Goal: Information Seeking & Learning: Learn about a topic

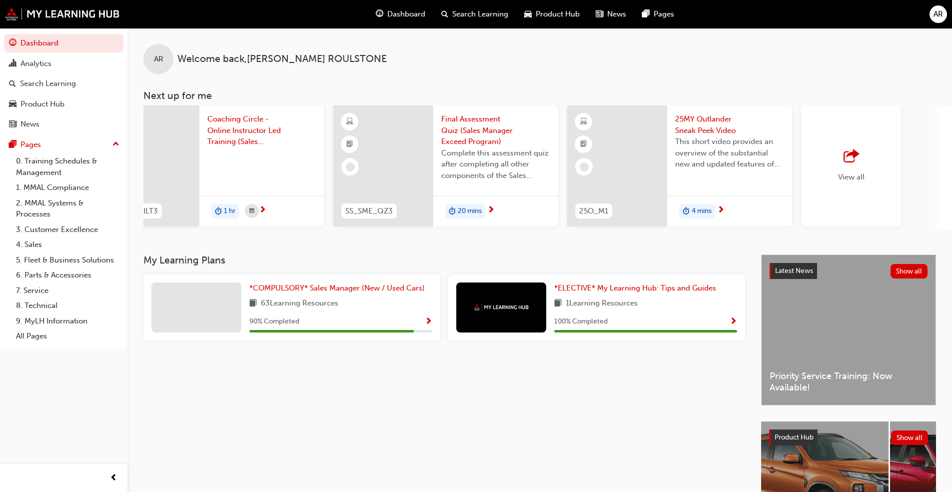
scroll to position [0, 593]
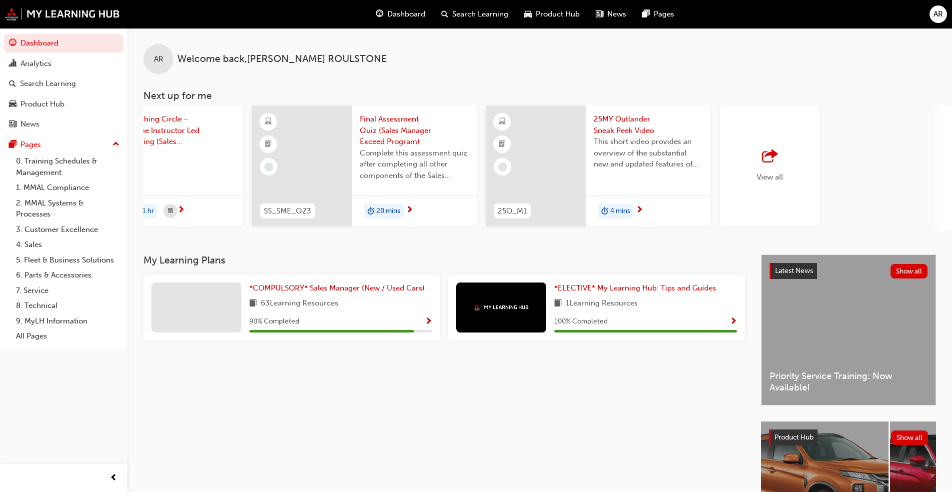
click at [777, 155] on span "outbound-icon" at bounding box center [769, 156] width 15 height 14
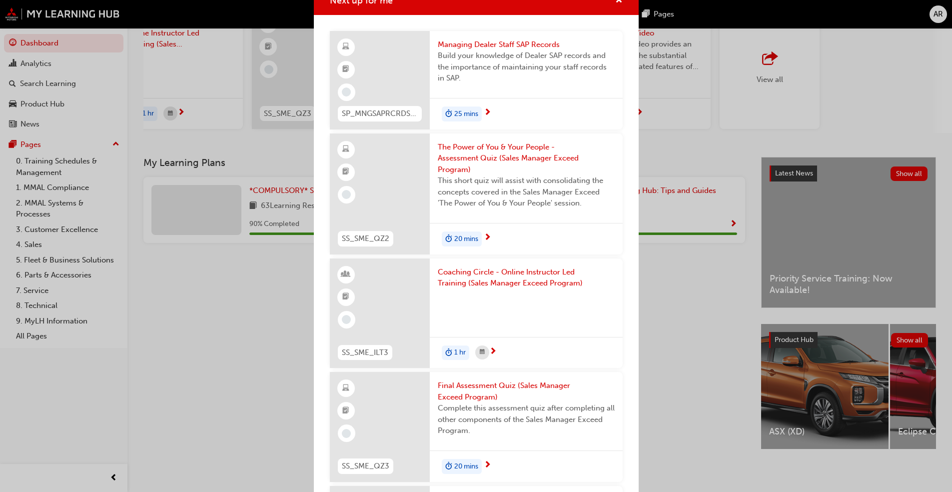
scroll to position [0, 0]
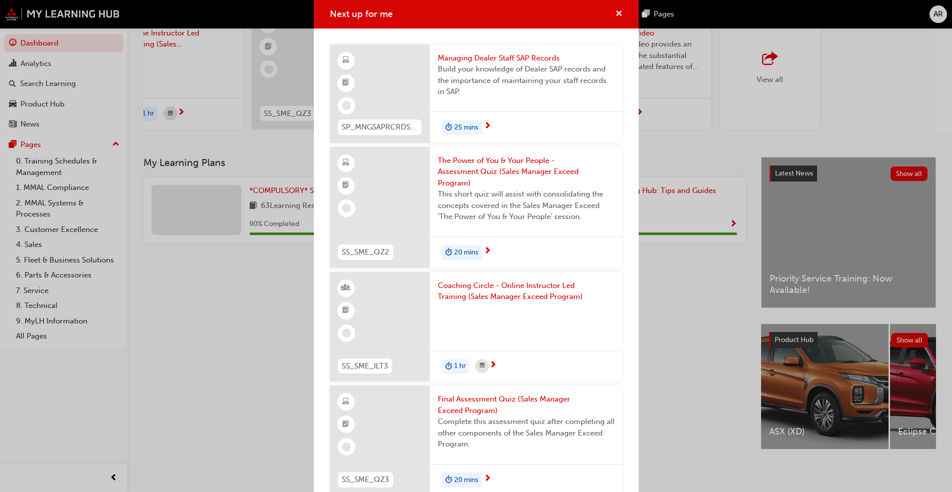
click at [615, 17] on span "cross-icon" at bounding box center [618, 14] width 7 height 9
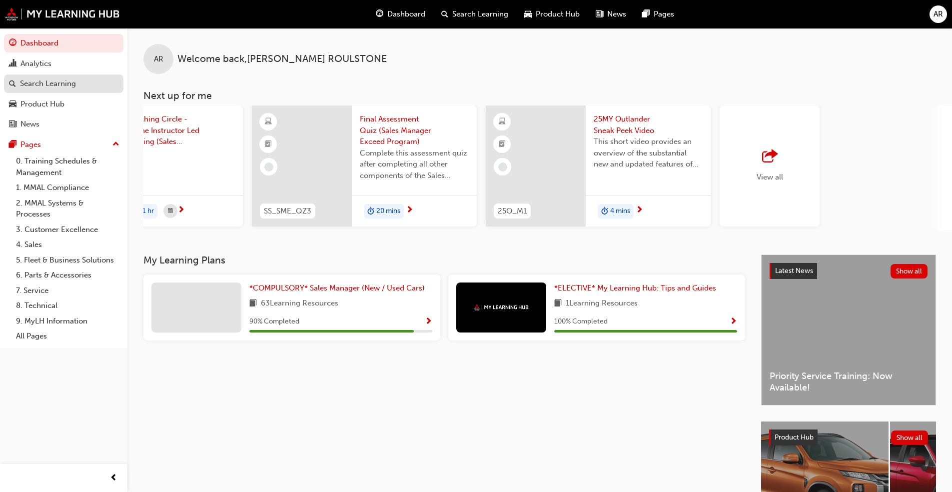
click at [28, 89] on div "Search Learning" at bounding box center [48, 83] width 56 height 11
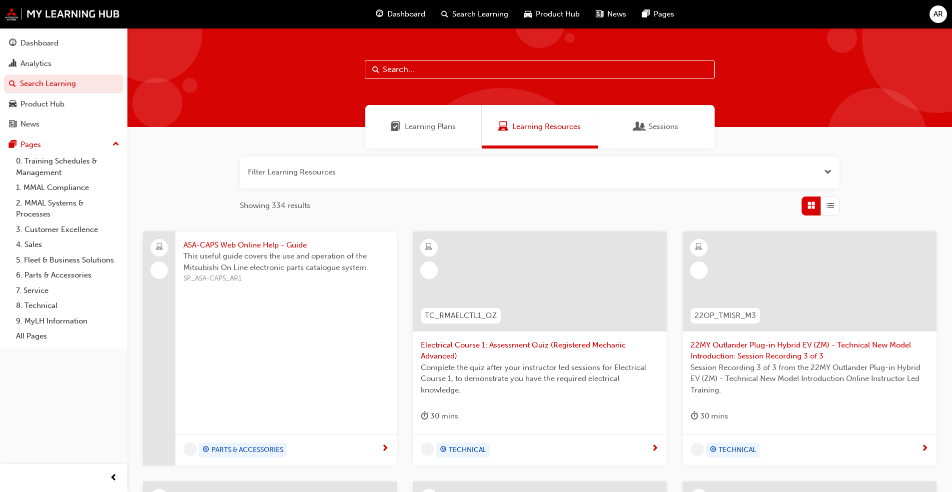
click at [346, 179] on button "button" at bounding box center [540, 172] width 600 height 32
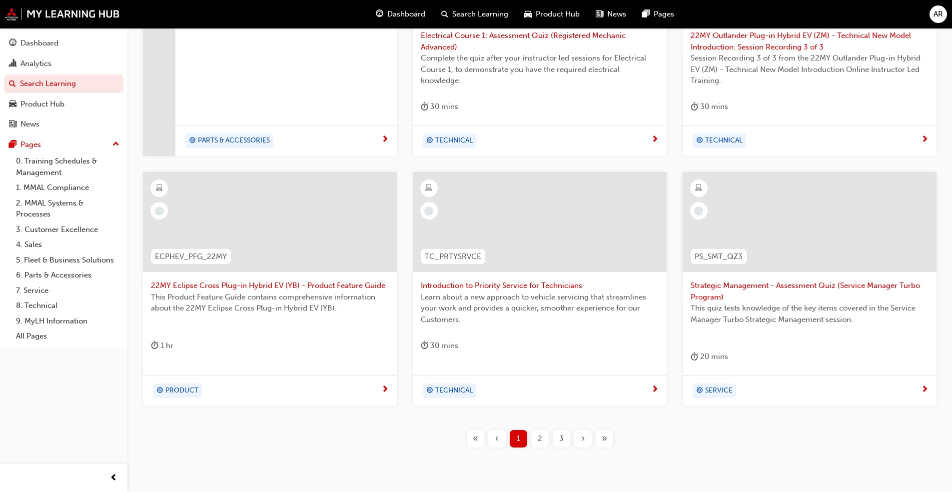
scroll to position [400, 0]
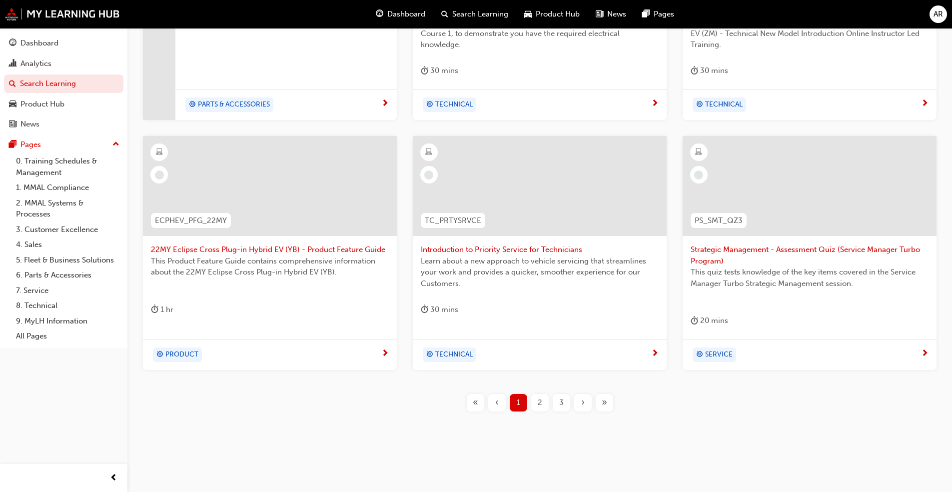
click at [535, 404] on div "2" at bounding box center [539, 402] width 17 height 17
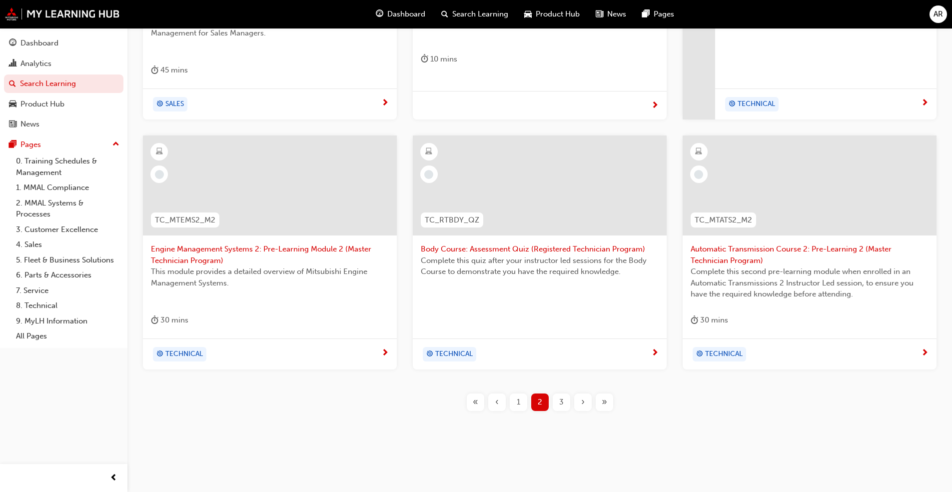
click at [562, 404] on span "3" at bounding box center [561, 401] width 4 height 11
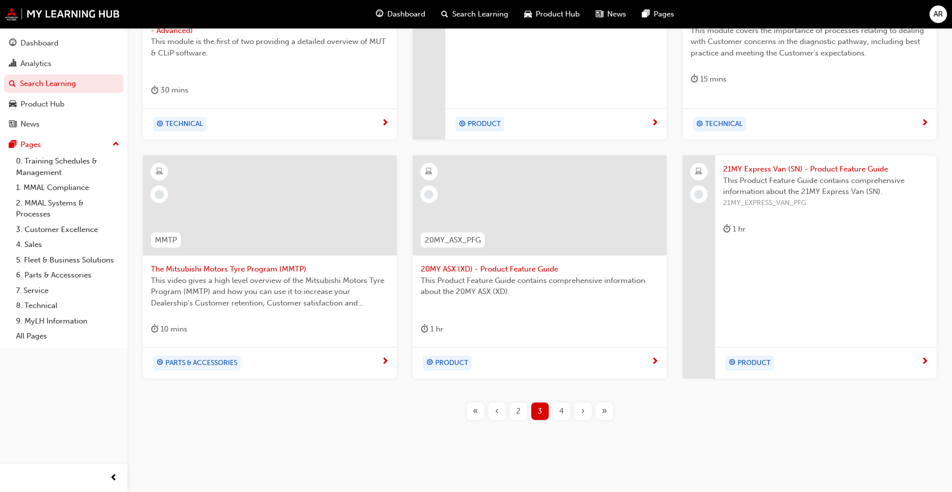
scroll to position [389, 0]
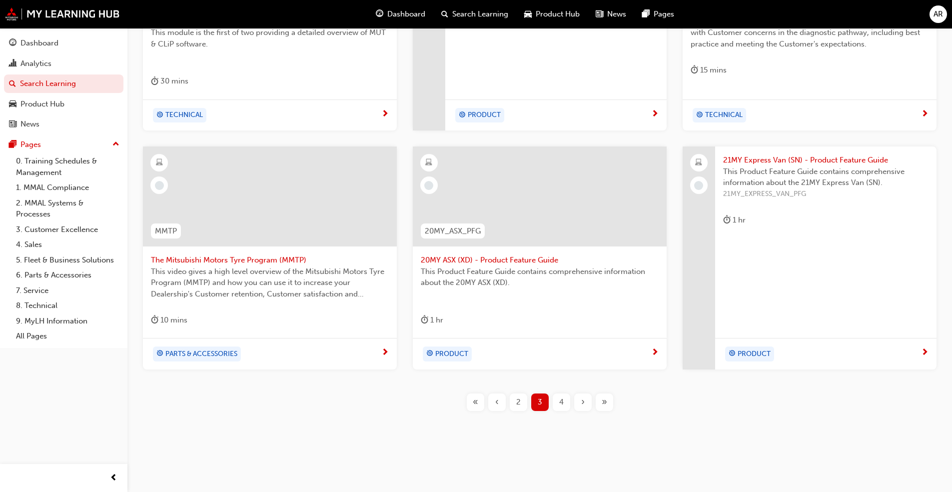
click at [555, 402] on div "4" at bounding box center [561, 401] width 17 height 17
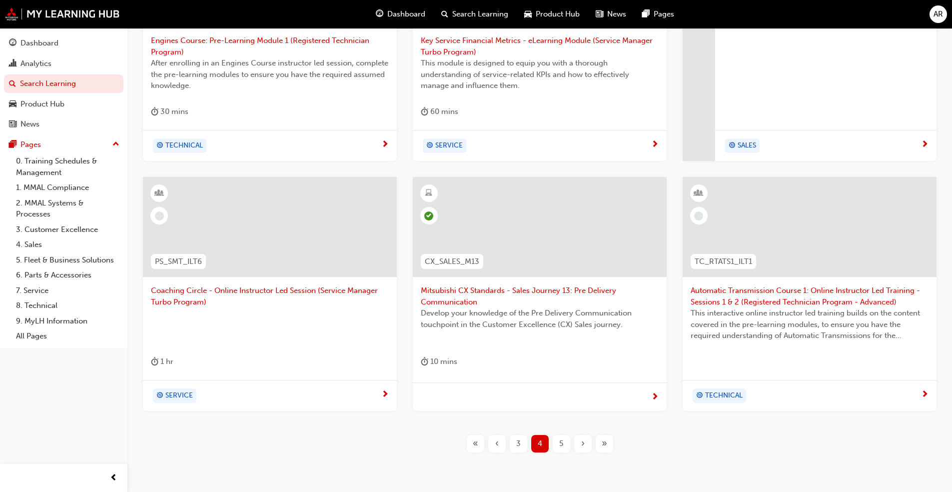
scroll to position [363, 0]
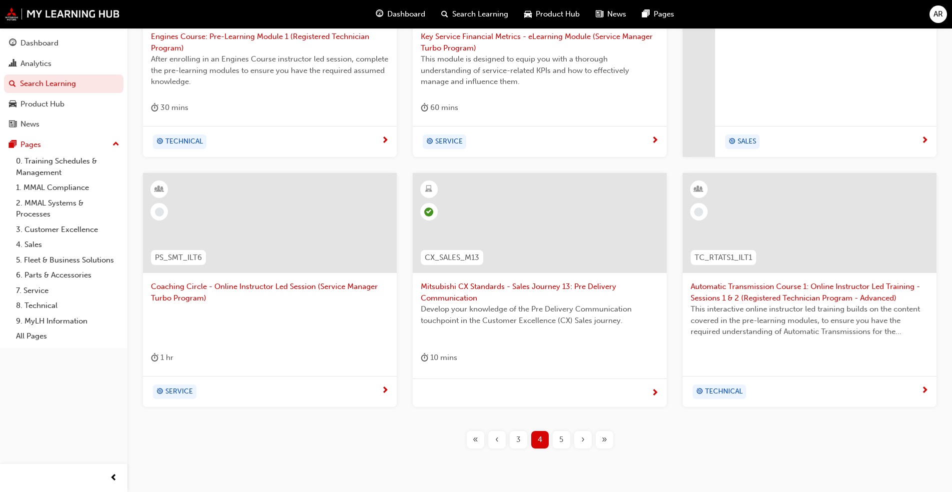
click at [563, 437] on span "5" at bounding box center [561, 439] width 4 height 11
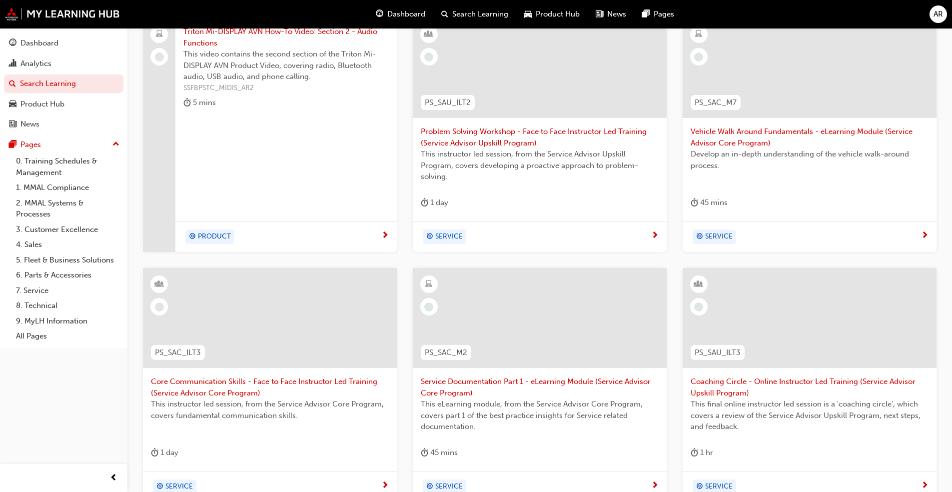
scroll to position [275, 0]
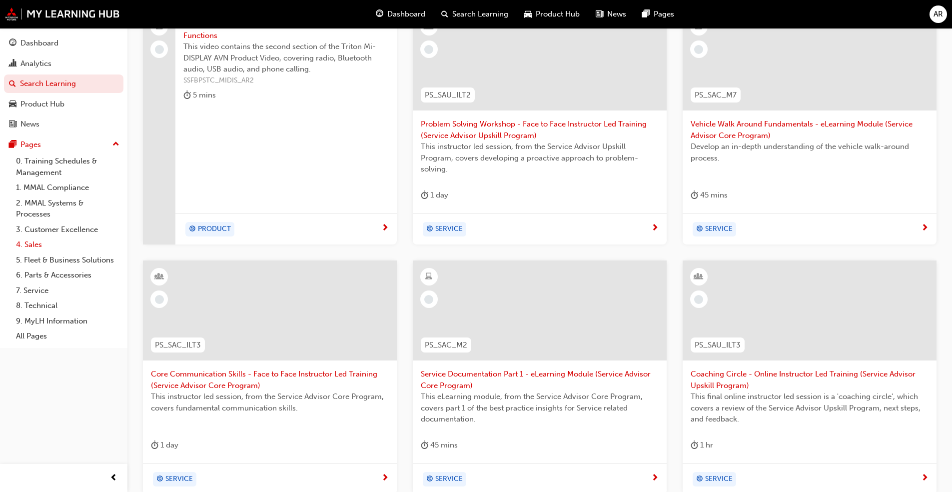
click at [34, 244] on link "4. Sales" at bounding box center [67, 244] width 111 height 15
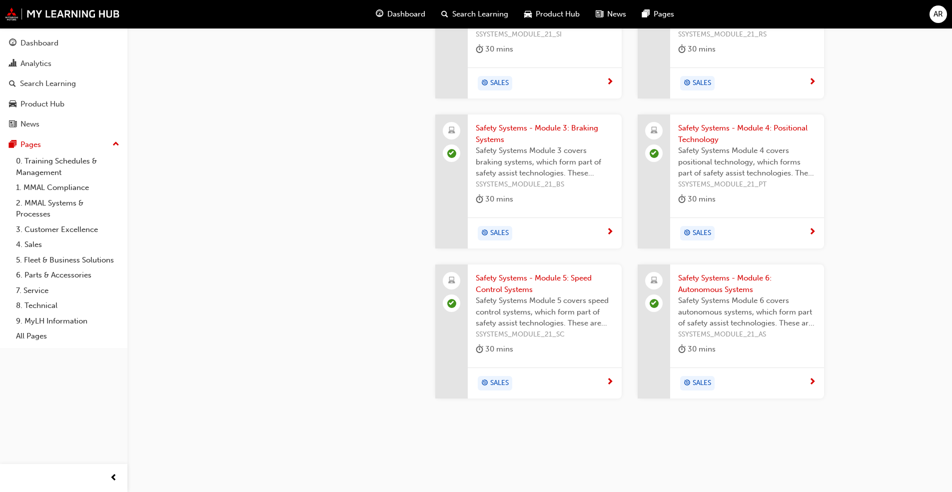
scroll to position [1159, 0]
click at [62, 231] on link "3. Customer Excellence" at bounding box center [67, 229] width 111 height 15
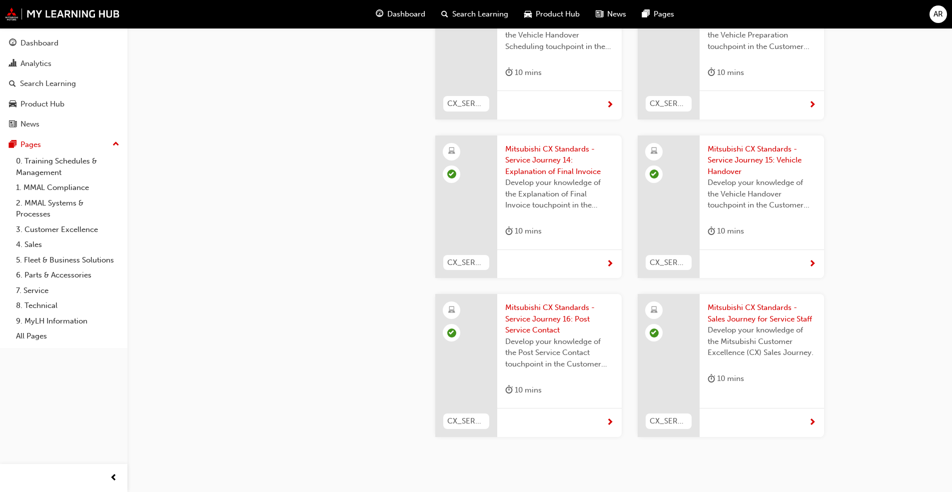
scroll to position [2768, 0]
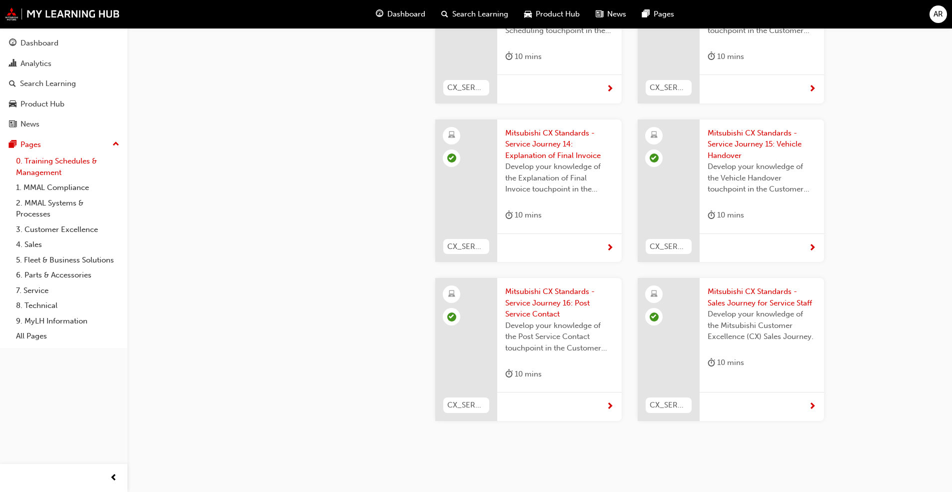
click at [39, 159] on link "0. Training Schedules & Management" at bounding box center [67, 166] width 111 height 26
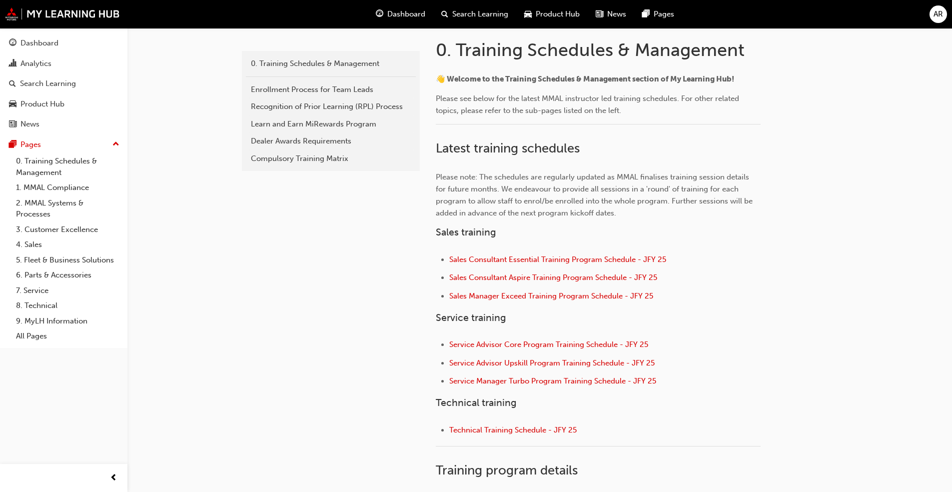
scroll to position [208, 0]
click at [28, 46] on div "Dashboard" at bounding box center [39, 42] width 38 height 11
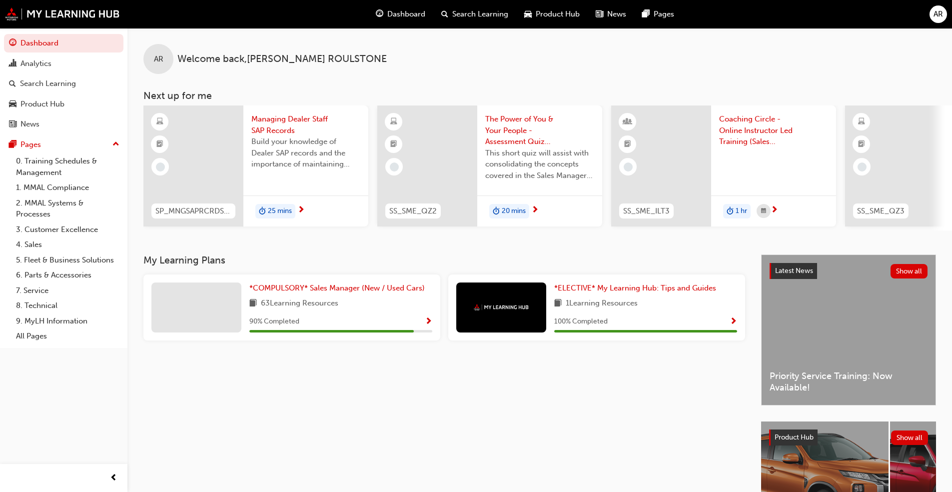
click at [404, 12] on span "Dashboard" at bounding box center [406, 13] width 38 height 11
click at [474, 11] on span "Search Learning" at bounding box center [480, 13] width 56 height 11
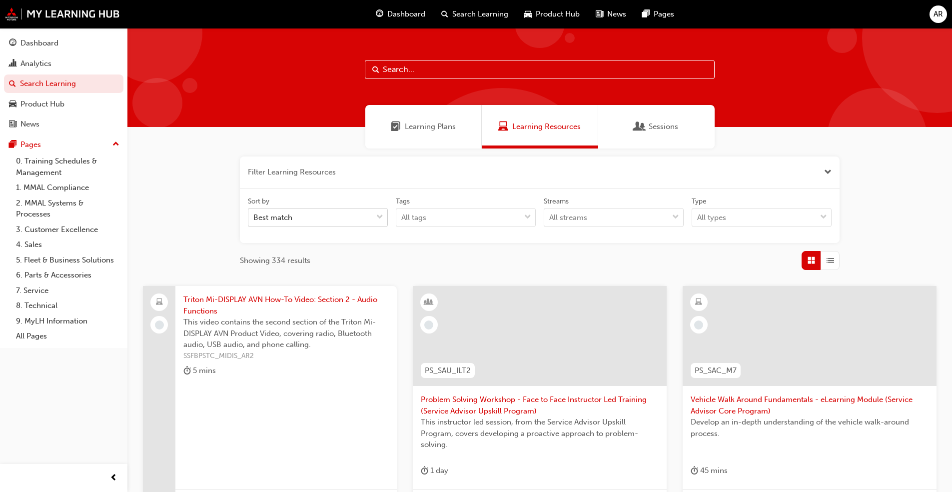
click at [365, 221] on div "Best match" at bounding box center [310, 217] width 124 height 17
click at [254, 221] on input "Sort by Best match" at bounding box center [253, 217] width 1 height 8
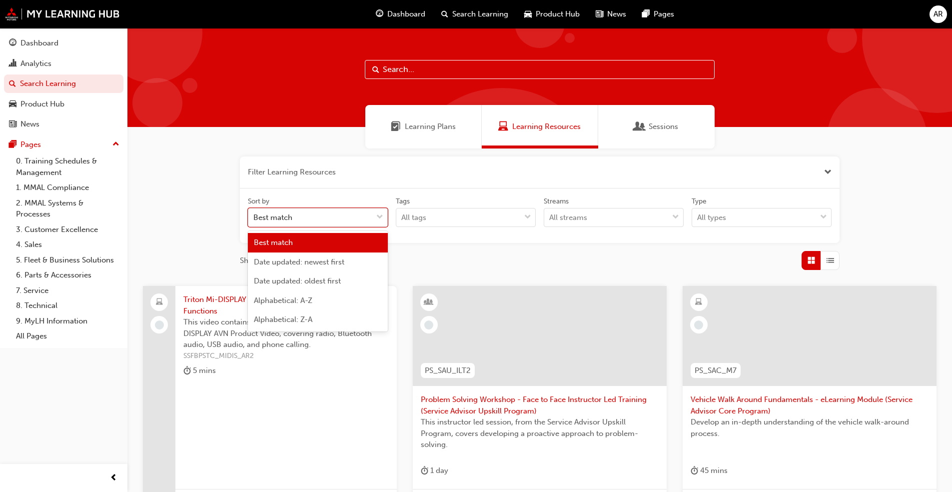
click at [365, 221] on div "Best match" at bounding box center [310, 217] width 124 height 17
click at [254, 221] on input "Sort by option Best match focused, 1 of 5. 5 results available. Use Up and Down…" at bounding box center [253, 217] width 1 height 8
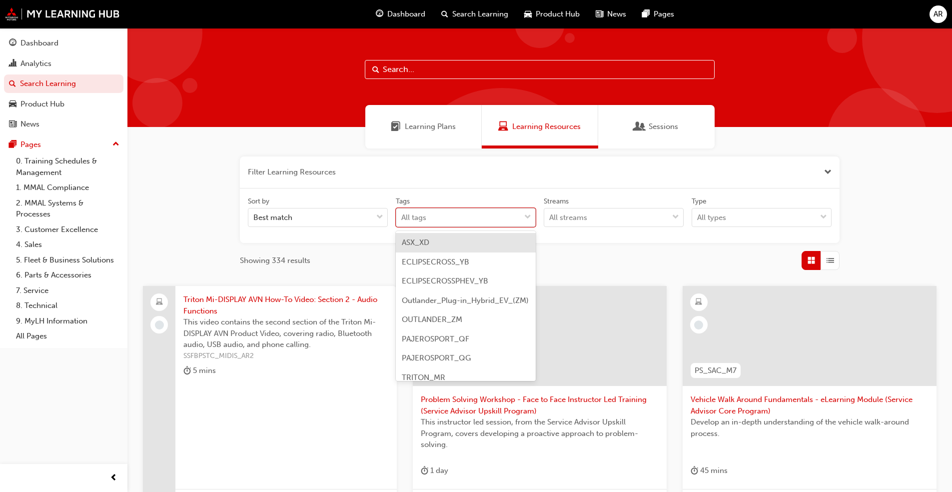
click at [444, 218] on div "All tags" at bounding box center [458, 217] width 124 height 17
click at [402, 218] on input "Tags option ASX_XD focused, 1 of 9. 9 results available. Use Up and Down to cho…" at bounding box center [401, 217] width 1 height 8
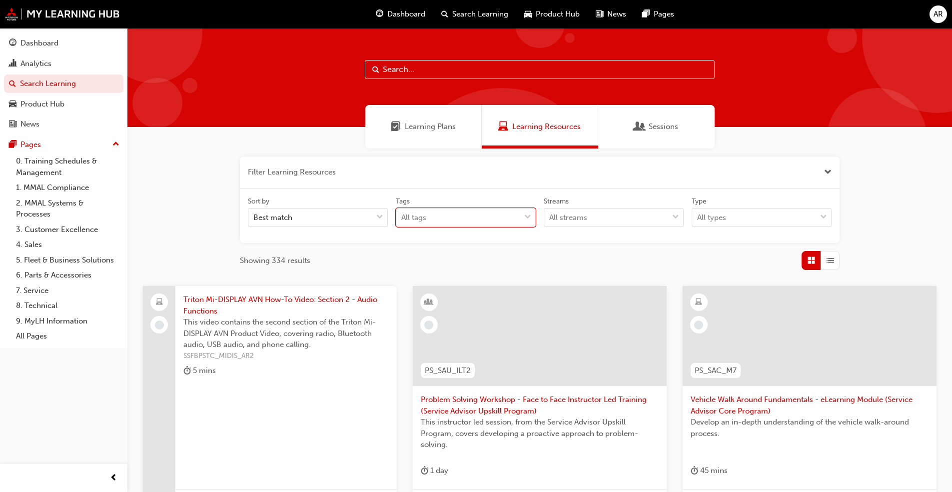
click at [444, 218] on div "All tags" at bounding box center [458, 217] width 124 height 17
click at [402, 218] on input "Tags 0 results available. Select is focused ,type to refine list, press Down to…" at bounding box center [401, 217] width 1 height 8
click at [667, 126] on span "Sessions" at bounding box center [663, 126] width 29 height 11
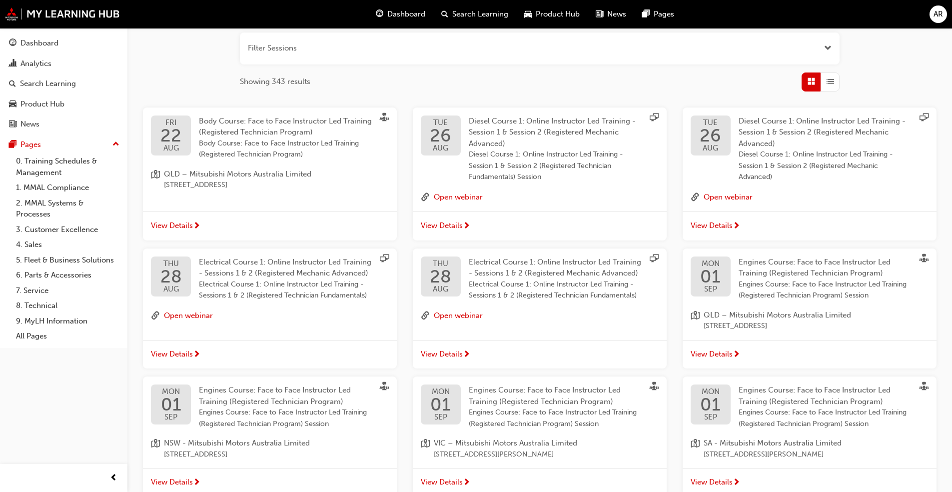
scroll to position [187, 0]
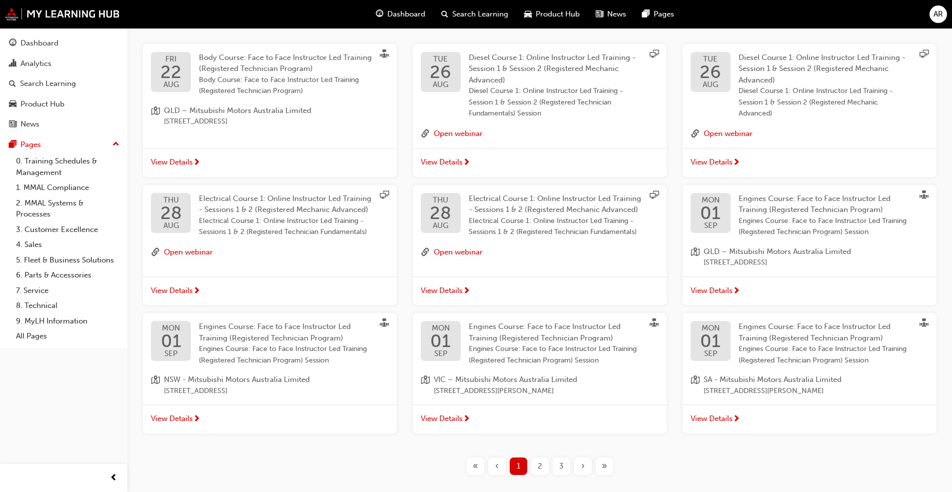
click at [540, 469] on span "2" at bounding box center [540, 465] width 4 height 11
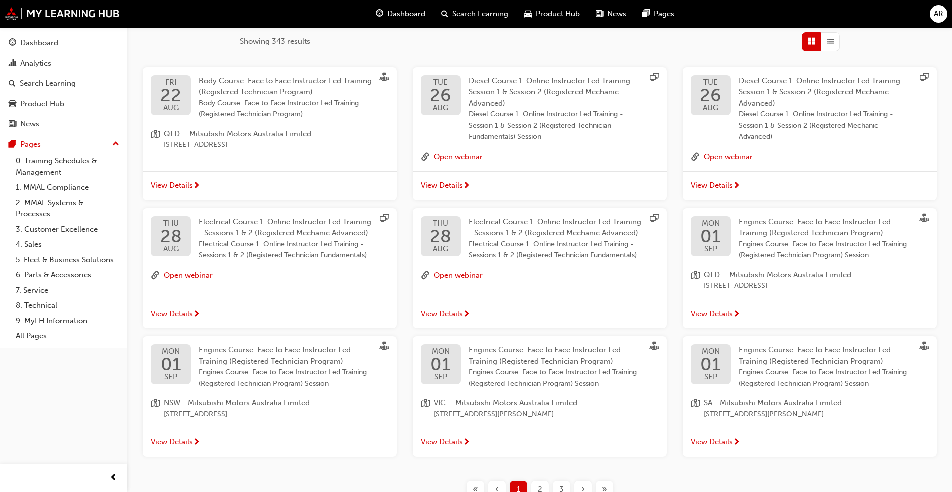
scroll to position [225, 0]
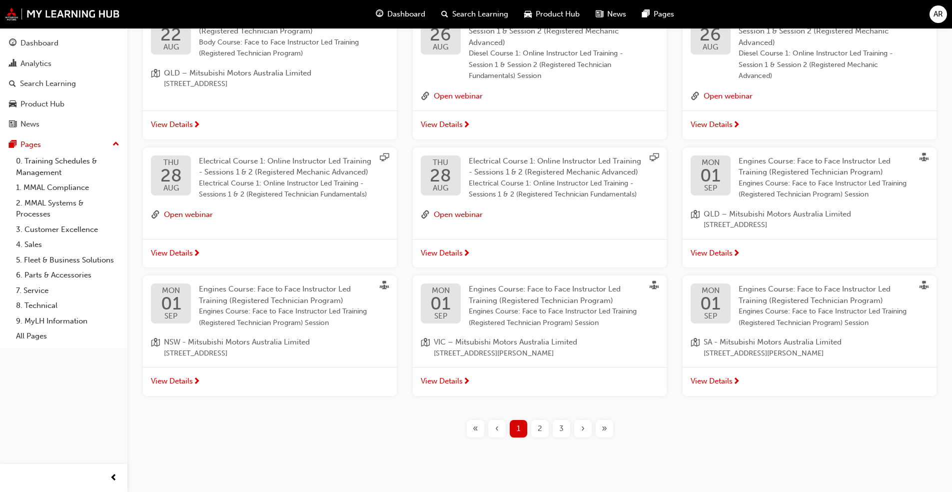
click at [540, 424] on span "2" at bounding box center [540, 428] width 4 height 11
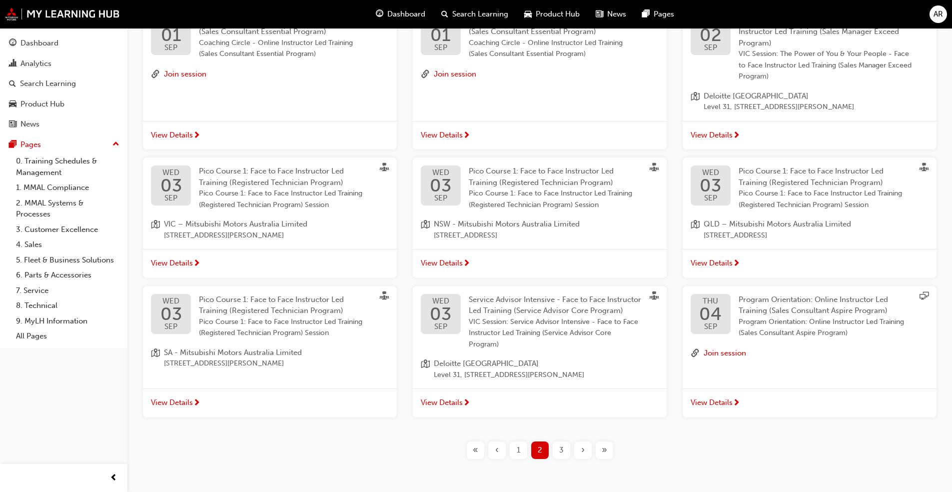
scroll to position [256, 0]
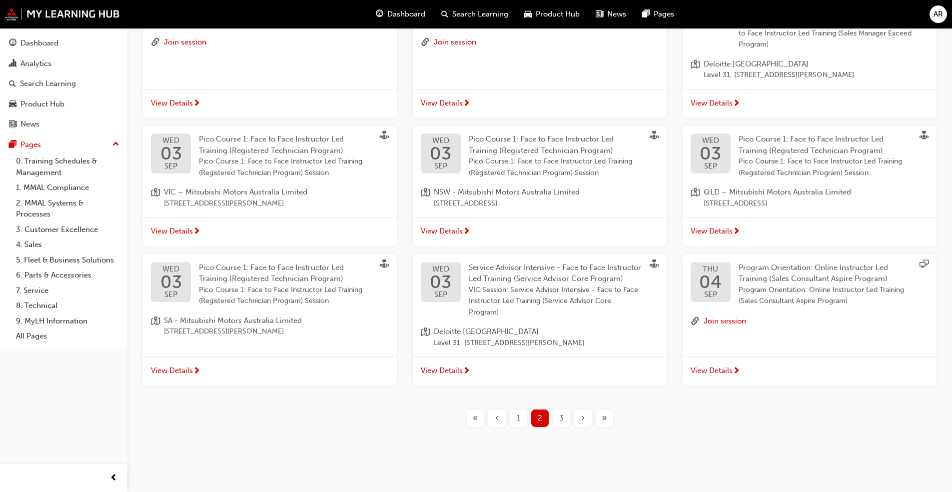
click at [560, 417] on span "3" at bounding box center [561, 417] width 4 height 11
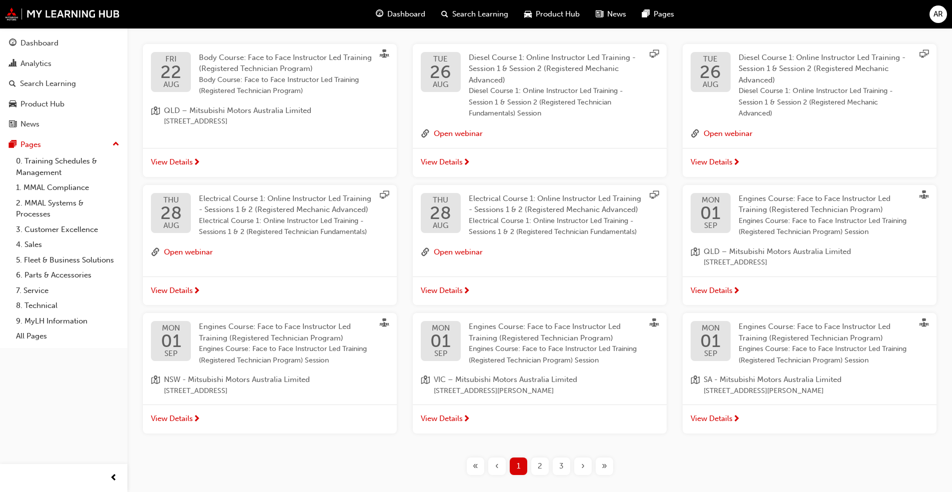
scroll to position [210, 0]
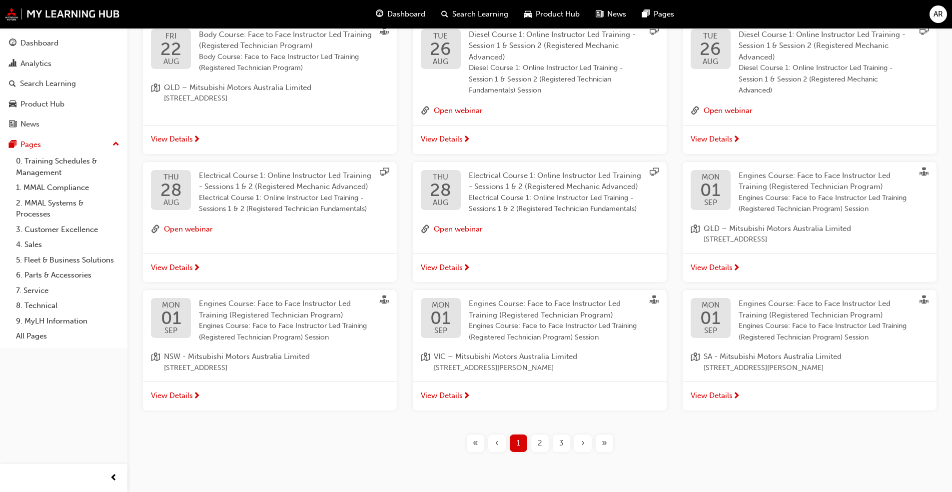
click at [538, 443] on span "2" at bounding box center [540, 442] width 4 height 11
click at [578, 443] on div "›" at bounding box center [582, 442] width 17 height 17
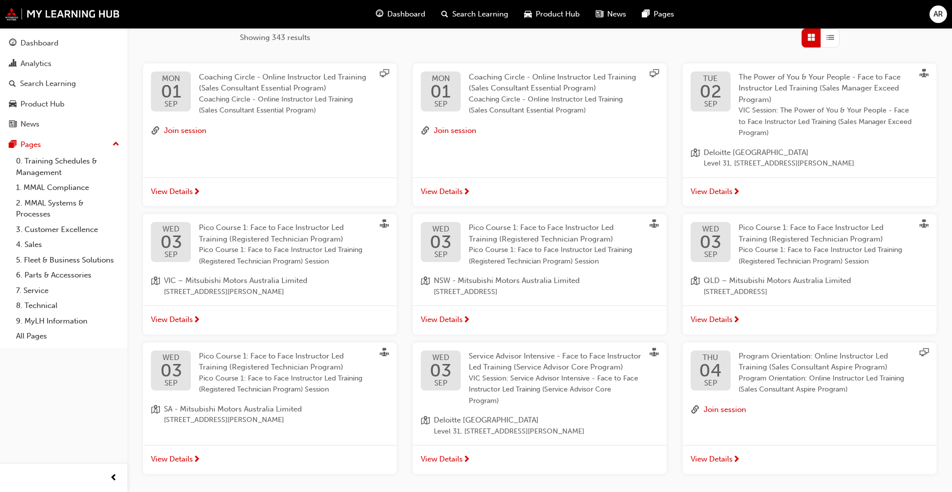
scroll to position [198, 0]
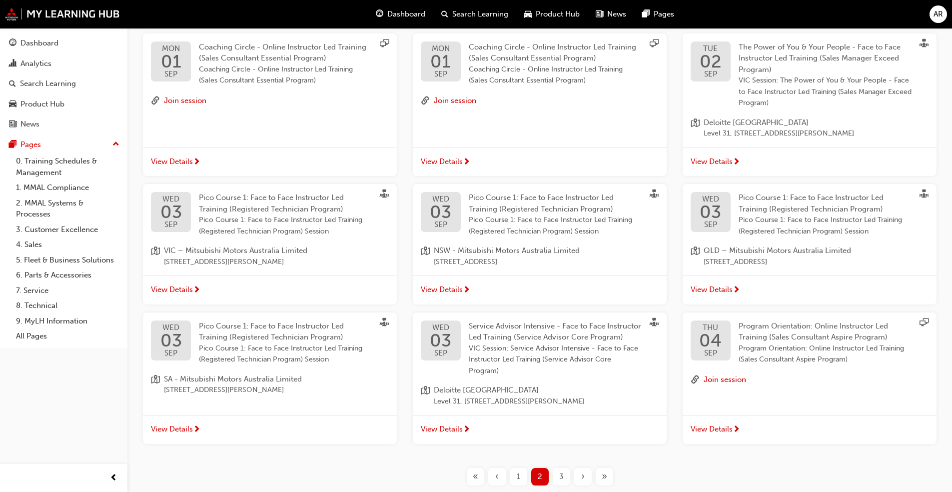
click at [585, 476] on div "›" at bounding box center [582, 476] width 17 height 17
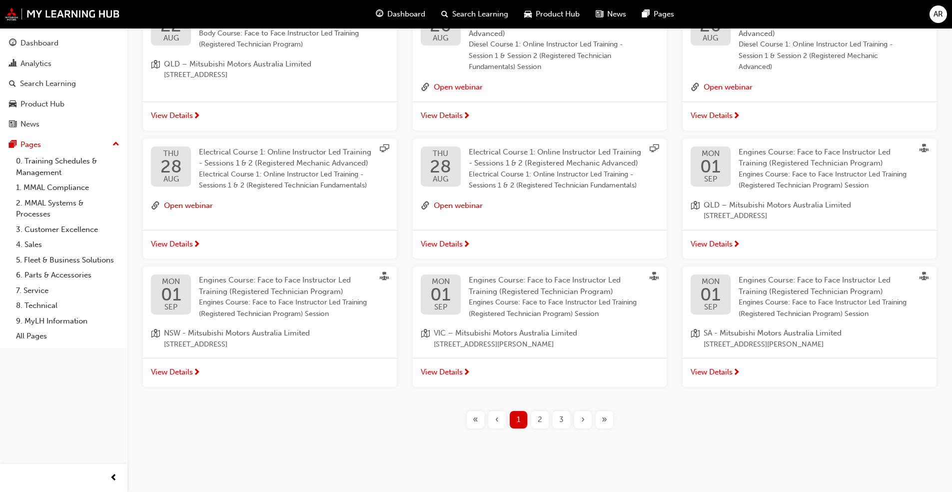
scroll to position [235, 0]
click at [38, 82] on div "Search Learning" at bounding box center [48, 83] width 56 height 11
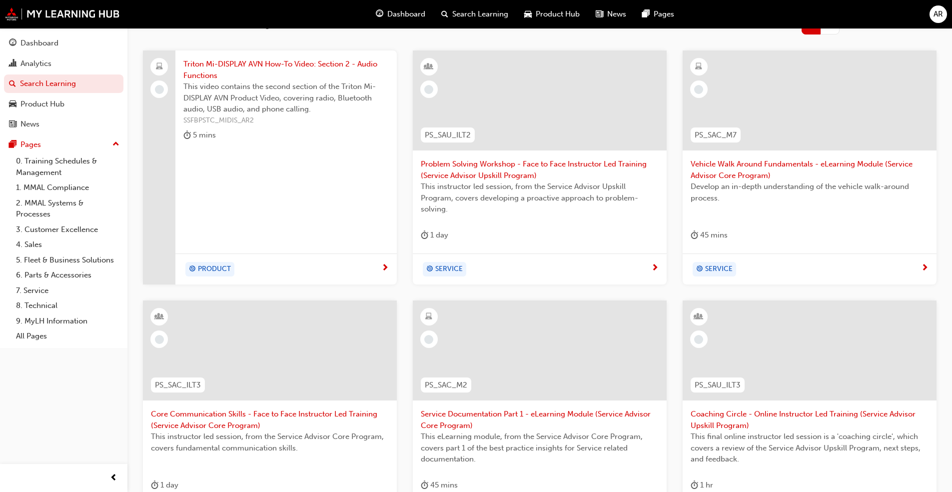
click at [468, 14] on span "Search Learning" at bounding box center [480, 13] width 56 height 11
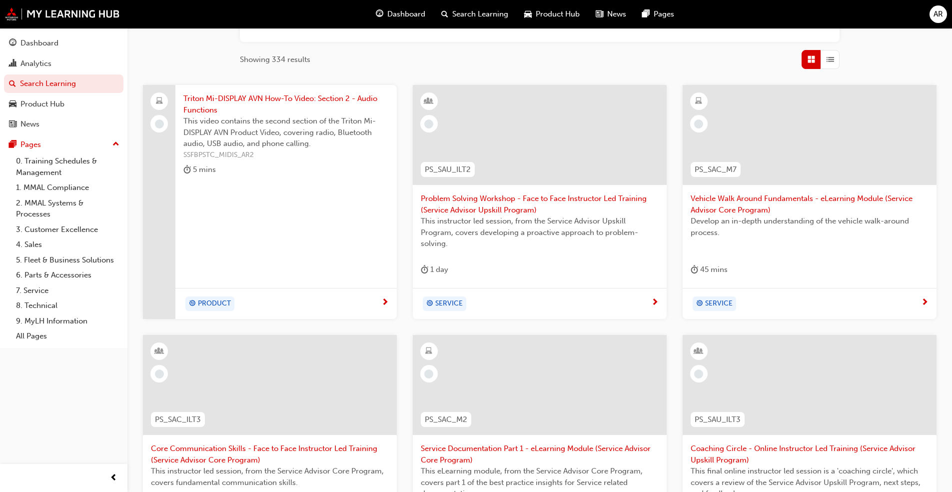
scroll to position [200, 0]
click at [34, 46] on div "Dashboard" at bounding box center [39, 42] width 38 height 11
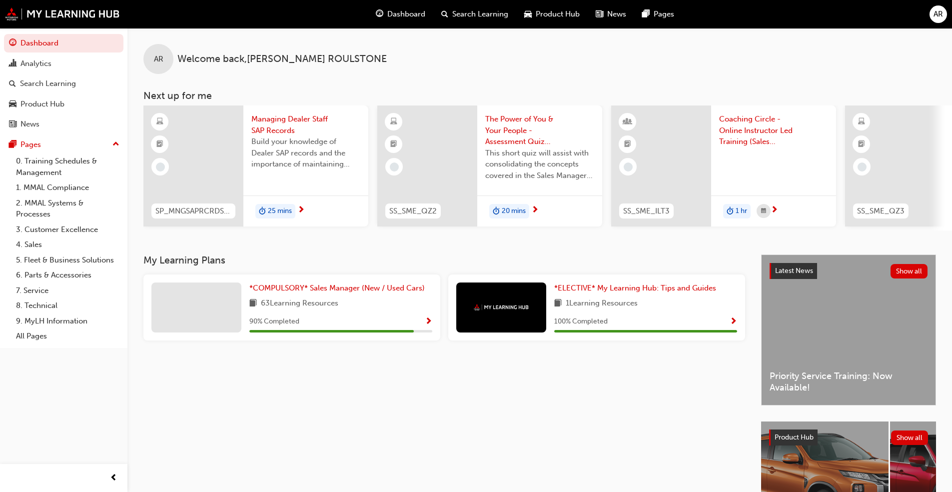
click at [443, 17] on span "search-icon" at bounding box center [444, 14] width 7 height 12
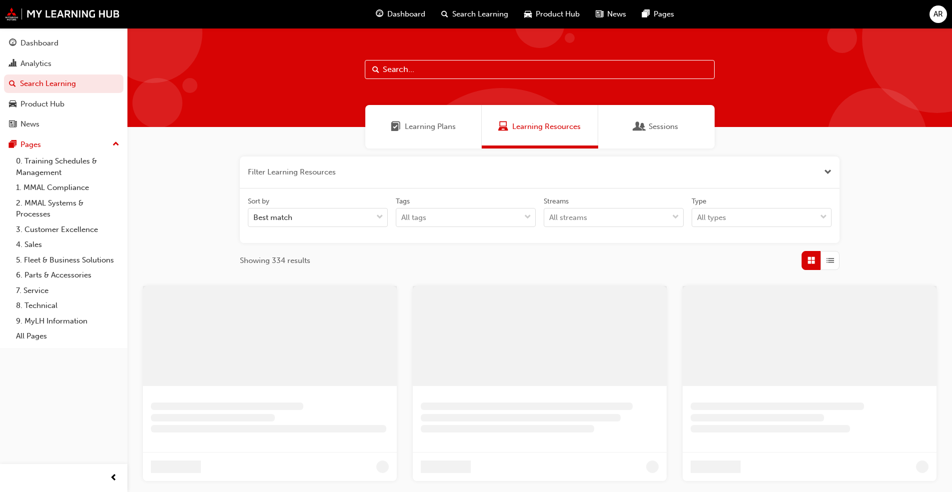
click at [426, 66] on input "text" at bounding box center [540, 69] width 350 height 19
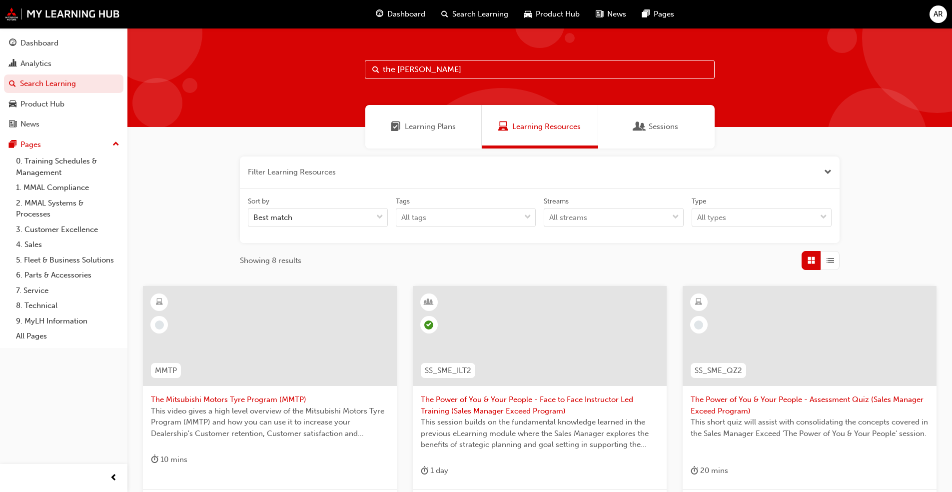
type input "the power"
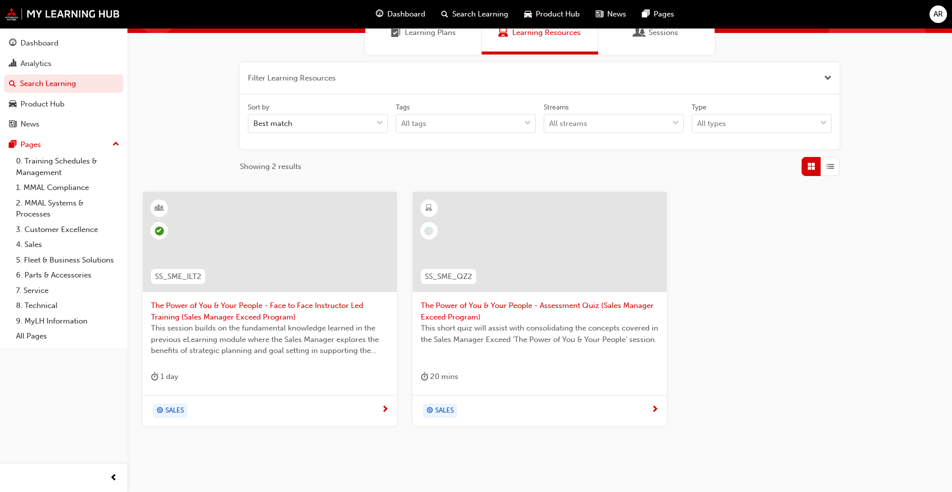
scroll to position [100, 0]
